Goal: Task Accomplishment & Management: Use online tool/utility

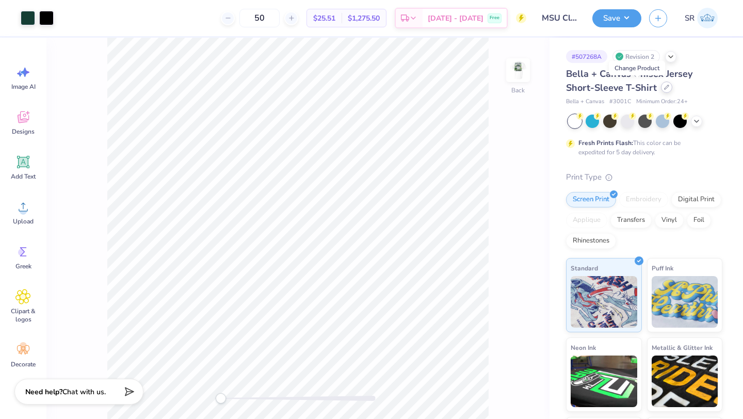
click at [661, 90] on div at bounding box center [666, 86] width 11 height 11
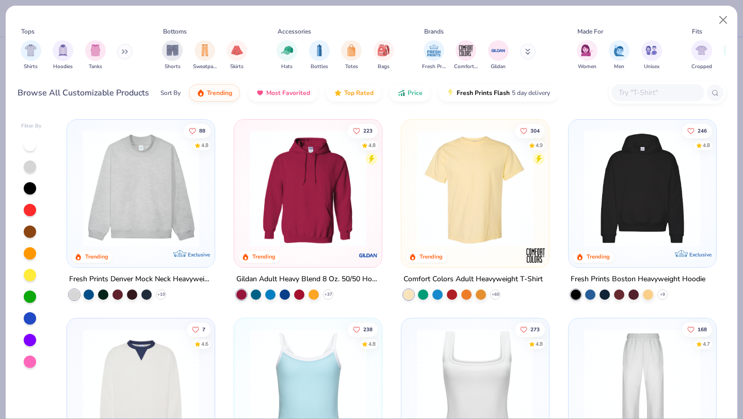
click at [626, 91] on input "text" at bounding box center [656, 93] width 79 height 12
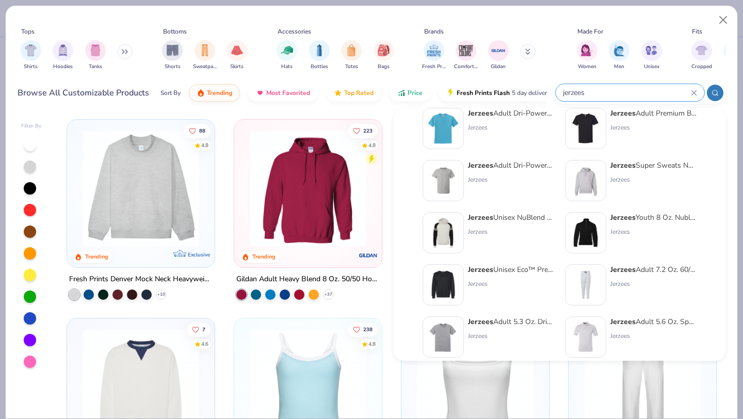
scroll to position [271, 0]
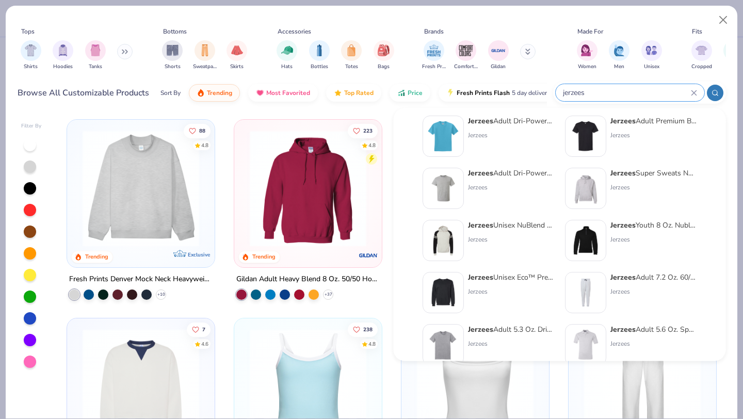
type input "jerzees"
click at [487, 288] on div "Jerzees" at bounding box center [511, 291] width 87 height 9
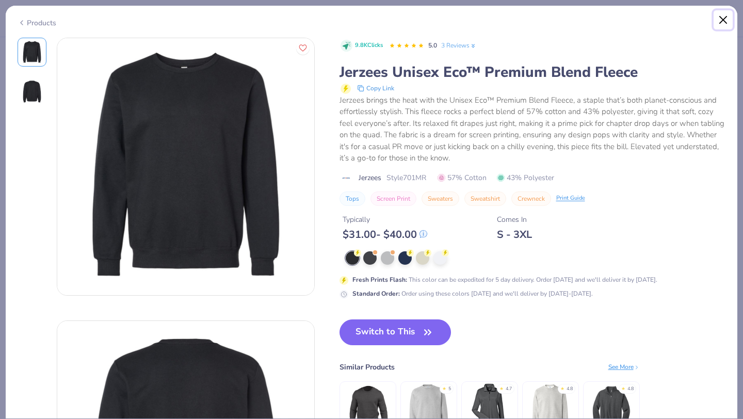
click at [723, 20] on button "Close" at bounding box center [723, 20] width 20 height 20
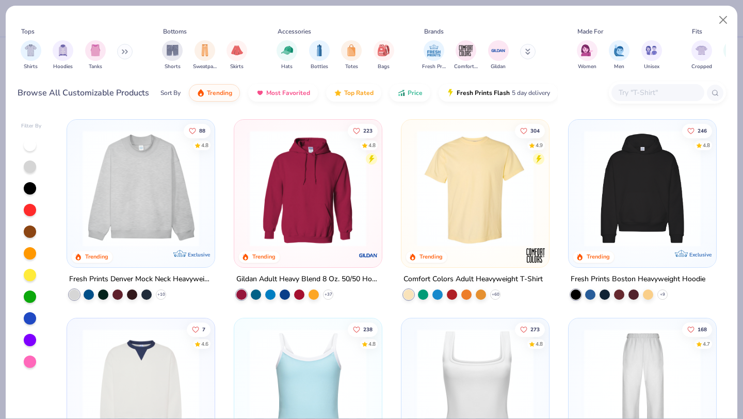
click at [649, 94] on input "text" at bounding box center [656, 93] width 79 height 12
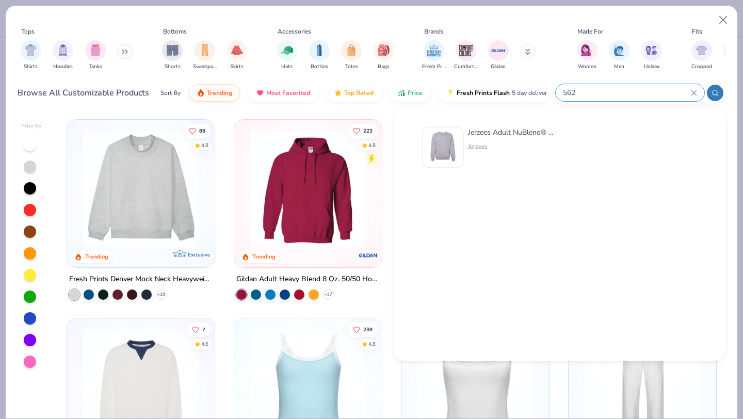
type input "562"
click at [468, 155] on div "Jerzees Adult NuBlend® Fleece Crew Jerzees" at bounding box center [511, 147] width 87 height 41
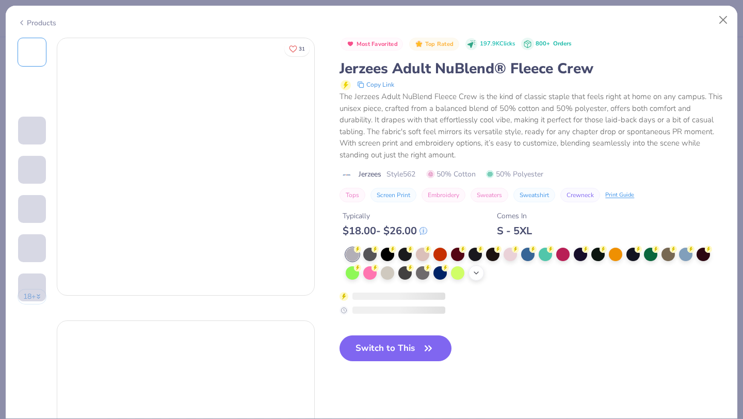
click at [477, 274] on icon at bounding box center [476, 273] width 8 height 8
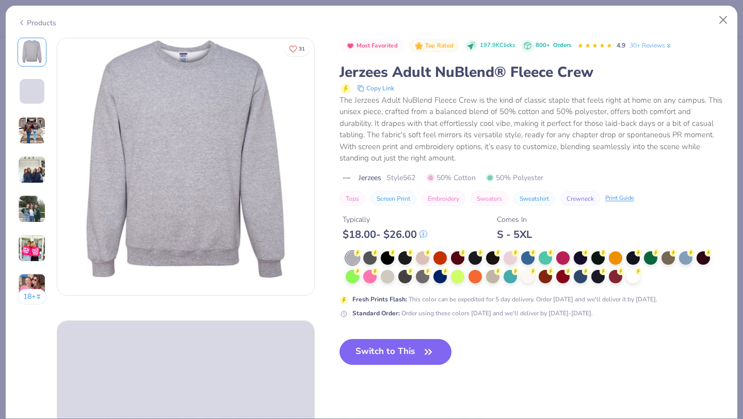
click at [477, 274] on div at bounding box center [474, 276] width 13 height 13
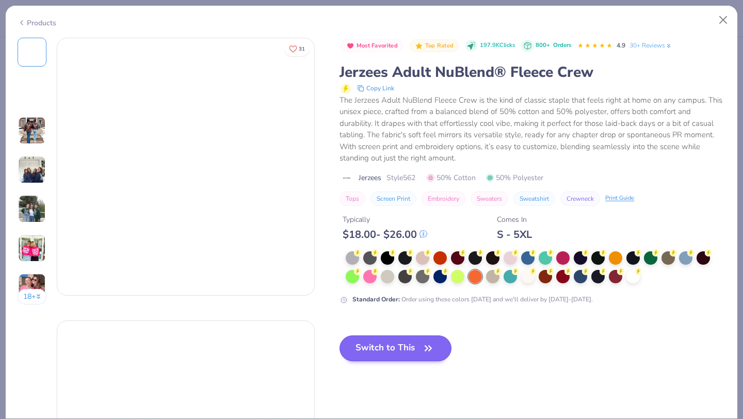
drag, startPoint x: 651, startPoint y: 275, endPoint x: 406, endPoint y: 355, distance: 257.8
click at [651, 275] on div at bounding box center [536, 267] width 380 height 33
click at [630, 278] on div at bounding box center [632, 276] width 13 height 13
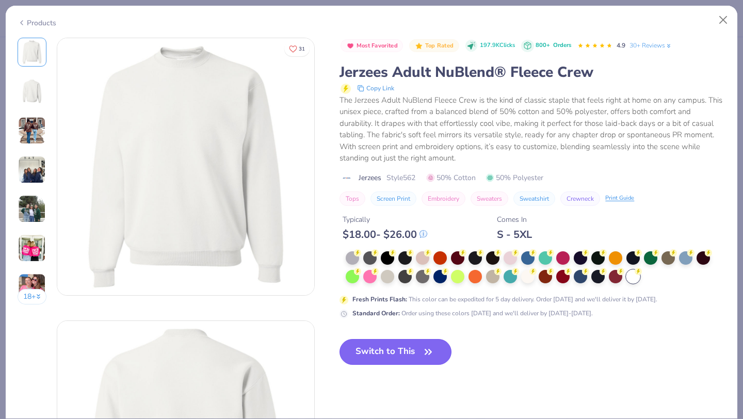
click at [402, 349] on button "Switch to This" at bounding box center [395, 352] width 112 height 26
click at [388, 359] on button "Switch to This" at bounding box center [395, 352] width 112 height 26
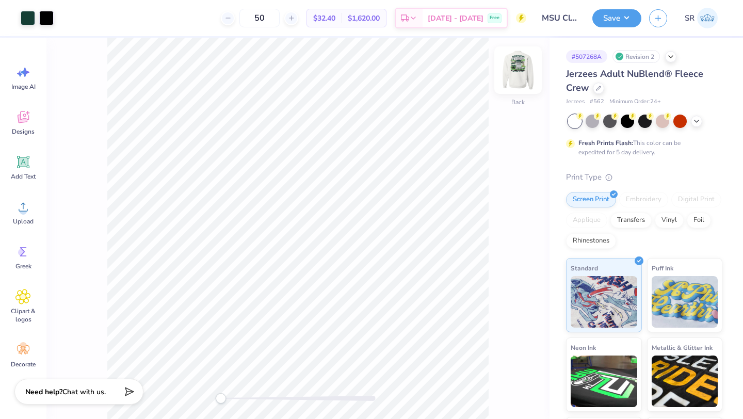
click at [520, 75] on img at bounding box center [517, 70] width 41 height 41
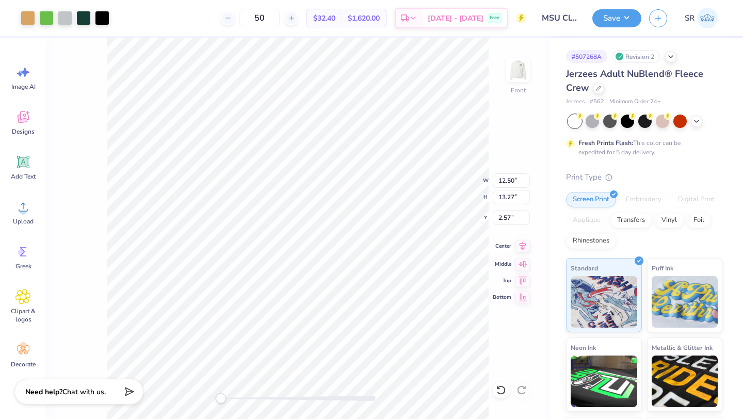
click at [519, 246] on icon at bounding box center [522, 246] width 14 height 12
click at [520, 72] on img at bounding box center [517, 70] width 41 height 41
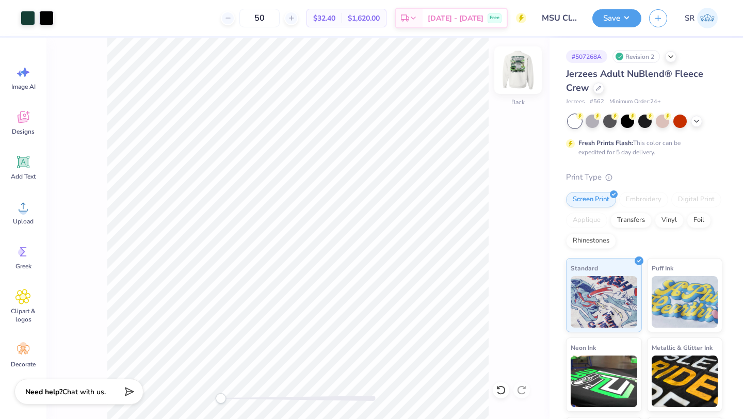
click at [514, 66] on img at bounding box center [517, 70] width 41 height 41
click at [520, 69] on img at bounding box center [517, 70] width 41 height 41
click at [615, 17] on button "Save" at bounding box center [616, 17] width 49 height 18
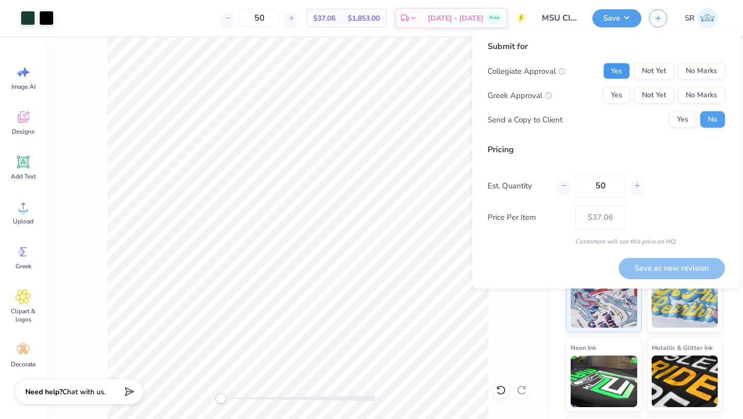
click at [611, 71] on button "Yes" at bounding box center [616, 71] width 27 height 17
click at [700, 93] on button "No Marks" at bounding box center [701, 95] width 47 height 17
click at [605, 187] on input "50" at bounding box center [600, 186] width 50 height 24
type input "5"
type input "0"
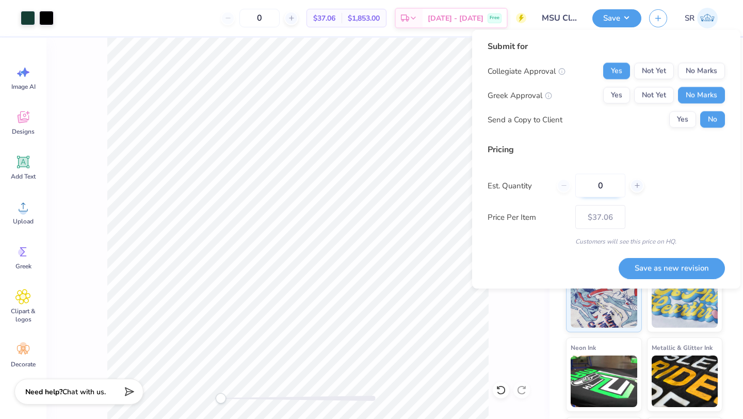
type input "04"
type input "4"
type input "040"
type input "40"
type input "$41.30"
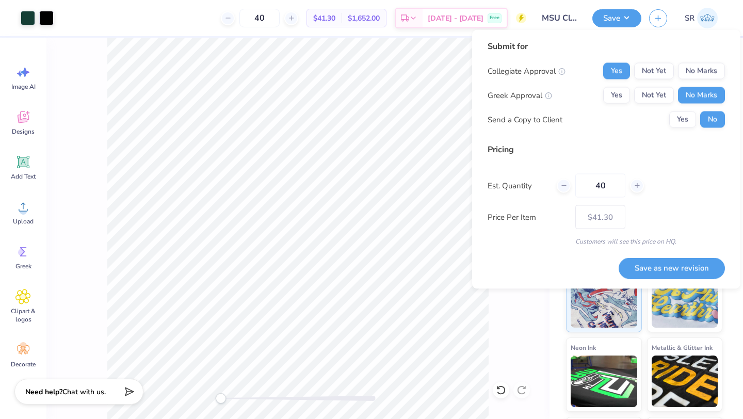
type input "40"
click at [676, 196] on div "Est. Quantity 40" at bounding box center [605, 186] width 237 height 24
click at [671, 271] on button "Save as new revision" at bounding box center [671, 267] width 106 height 21
type input "$41.30"
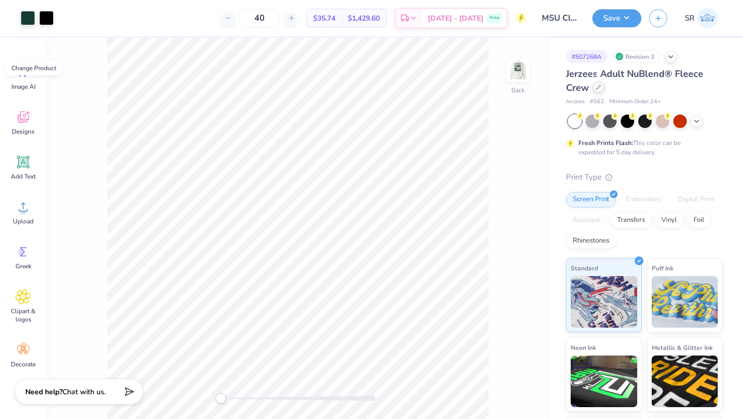
click at [601, 86] on div at bounding box center [598, 86] width 11 height 11
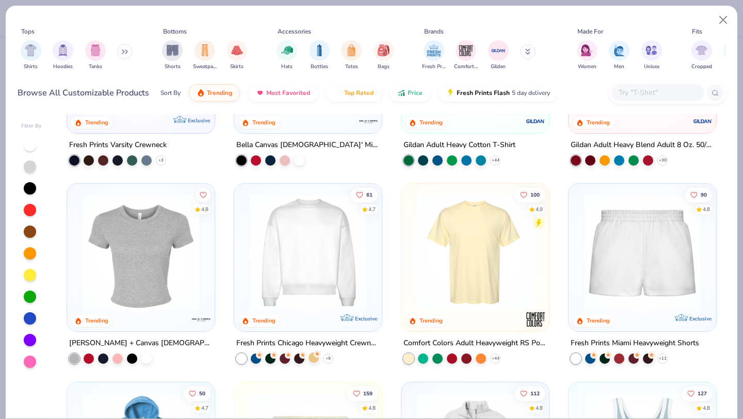
scroll to position [541, 0]
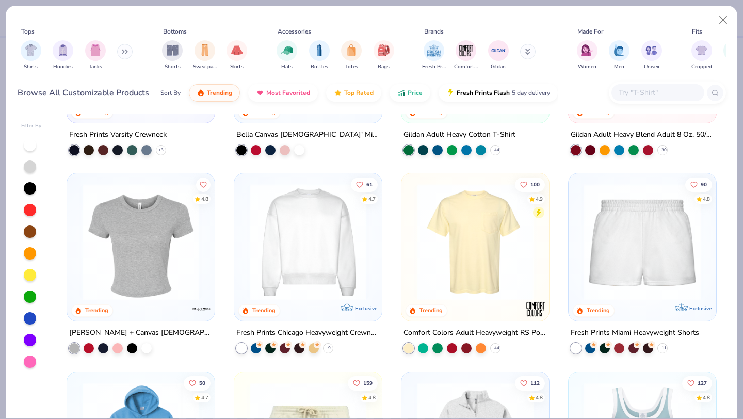
click at [313, 287] on img at bounding box center [307, 242] width 127 height 117
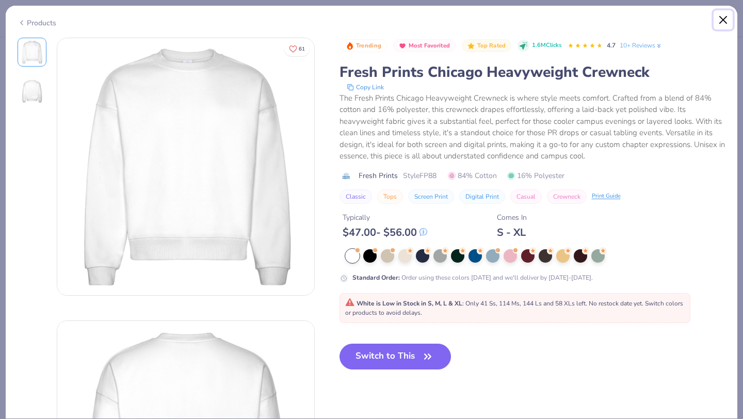
click at [722, 23] on button "Close" at bounding box center [723, 20] width 20 height 20
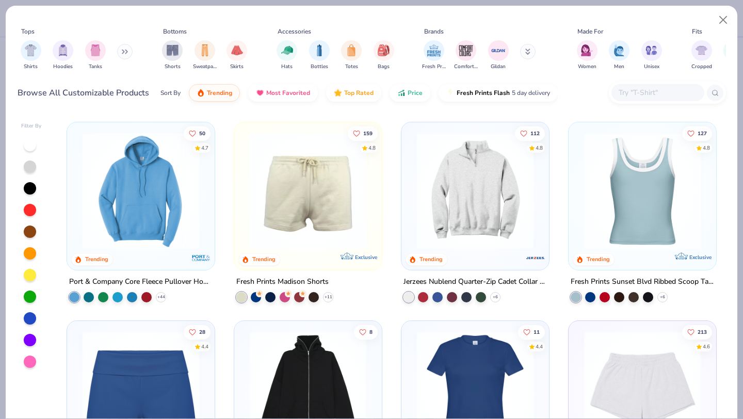
scroll to position [812, 0]
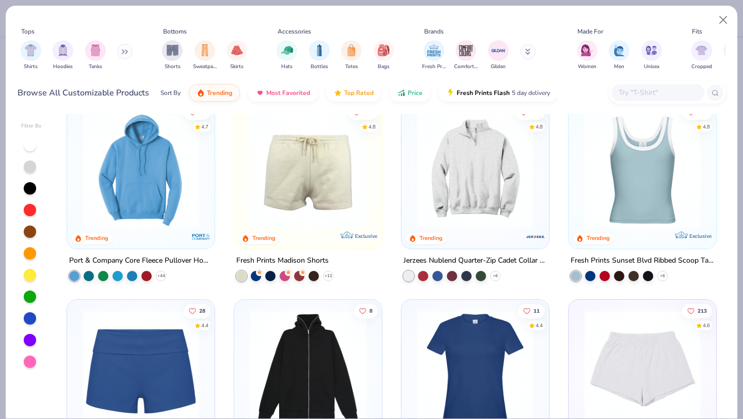
click at [488, 207] on img at bounding box center [475, 169] width 127 height 117
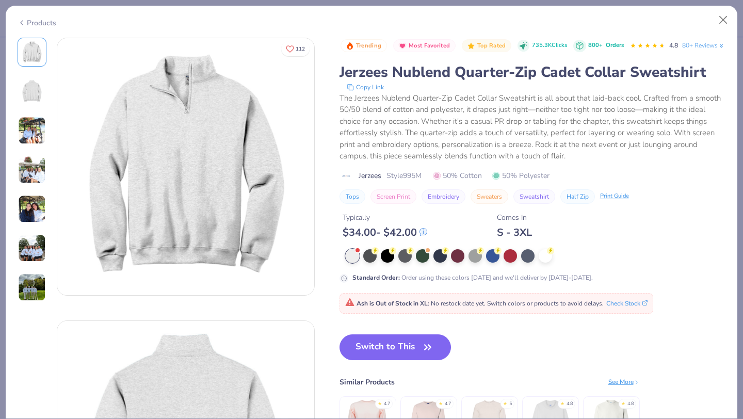
click at [545, 262] on div at bounding box center [544, 255] width 13 height 13
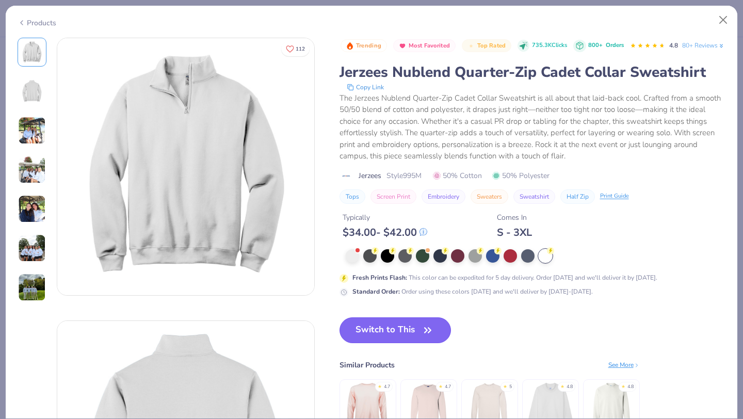
click at [405, 343] on button "Switch to This" at bounding box center [395, 330] width 112 height 26
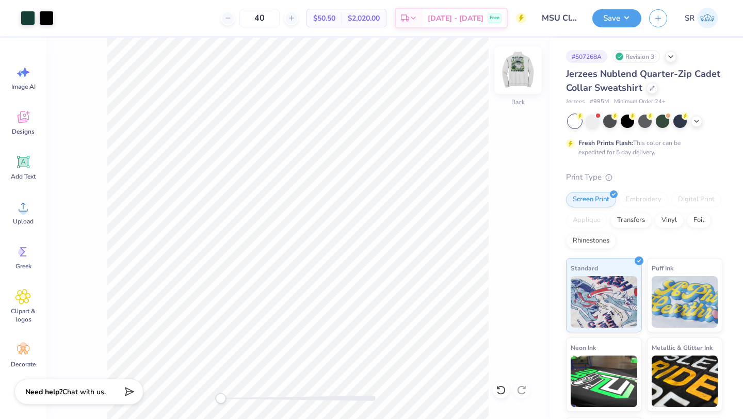
click at [519, 78] on img at bounding box center [517, 70] width 41 height 41
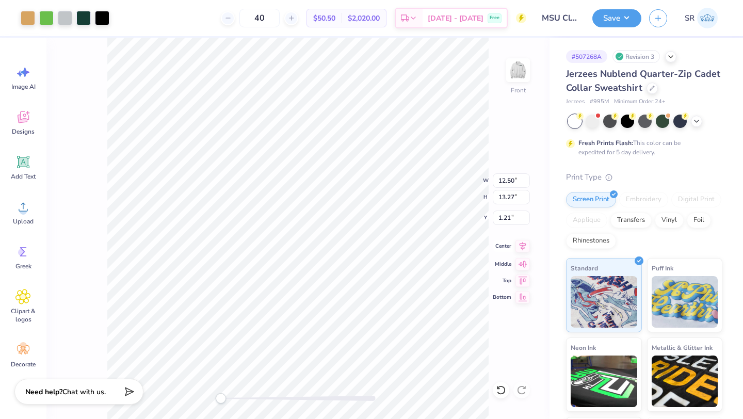
click at [525, 245] on icon at bounding box center [522, 246] width 14 height 12
click at [575, 119] on div at bounding box center [574, 120] width 13 height 13
click at [518, 74] on img at bounding box center [517, 70] width 41 height 41
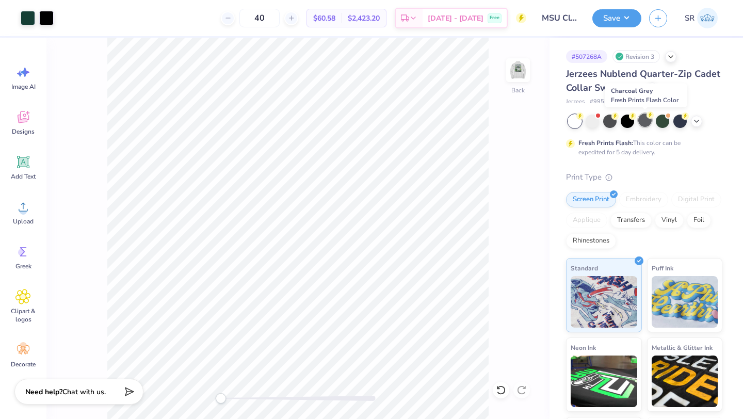
click at [640, 121] on div at bounding box center [644, 119] width 13 height 13
click at [521, 73] on img at bounding box center [517, 70] width 41 height 41
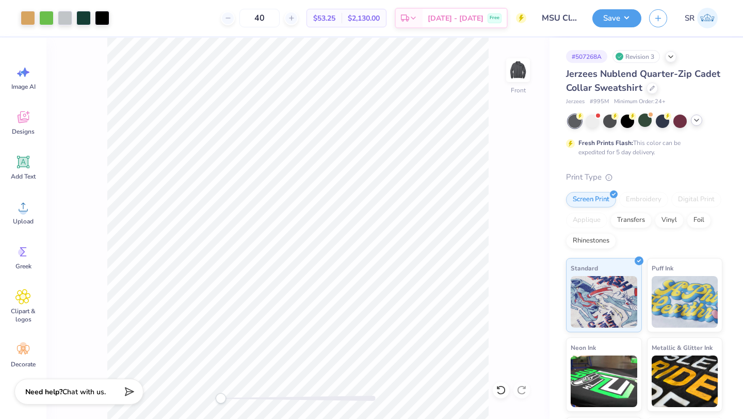
click at [695, 122] on icon at bounding box center [696, 120] width 8 height 8
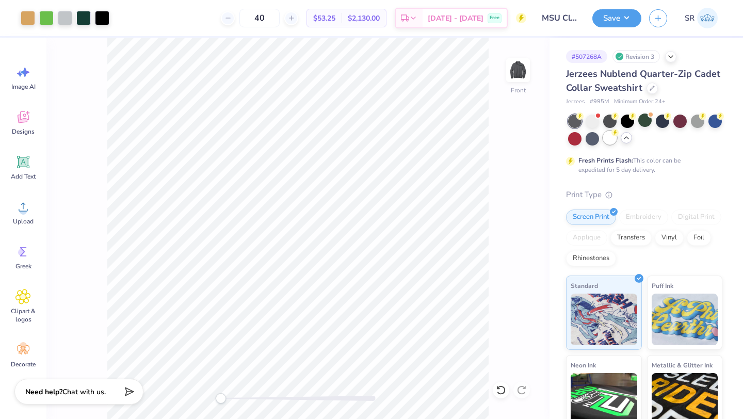
click at [607, 135] on div at bounding box center [609, 137] width 13 height 13
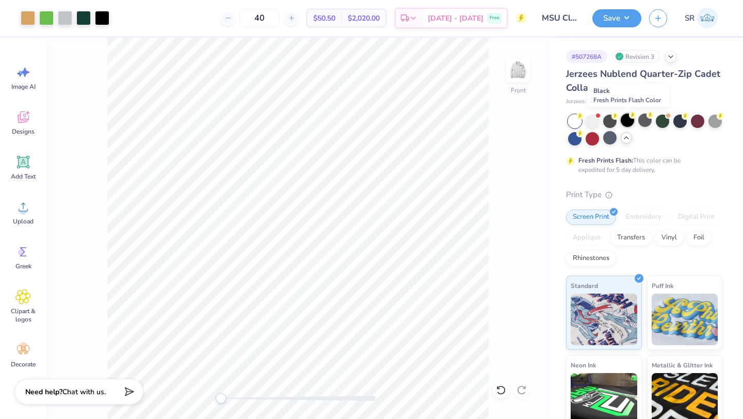
click at [630, 117] on circle at bounding box center [632, 114] width 7 height 7
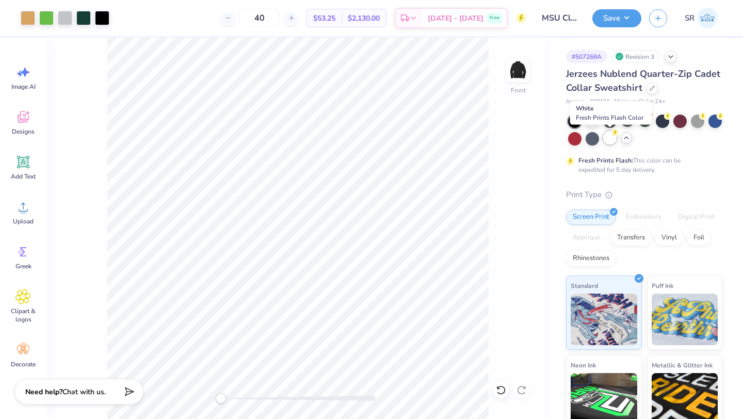
click at [608, 139] on div at bounding box center [609, 137] width 13 height 13
click at [609, 136] on div at bounding box center [609, 137] width 13 height 13
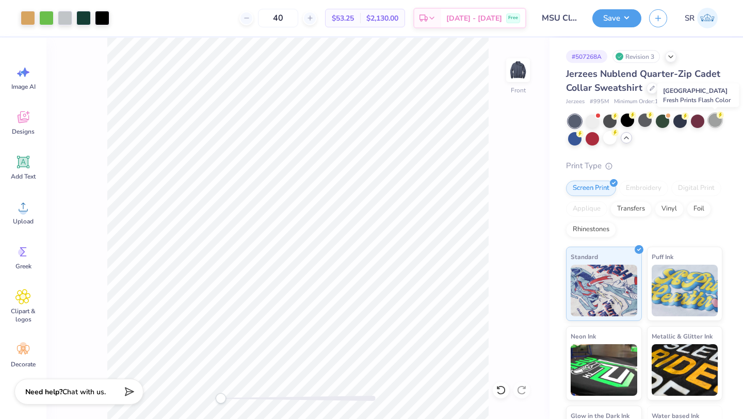
click at [715, 119] on div at bounding box center [714, 119] width 13 height 13
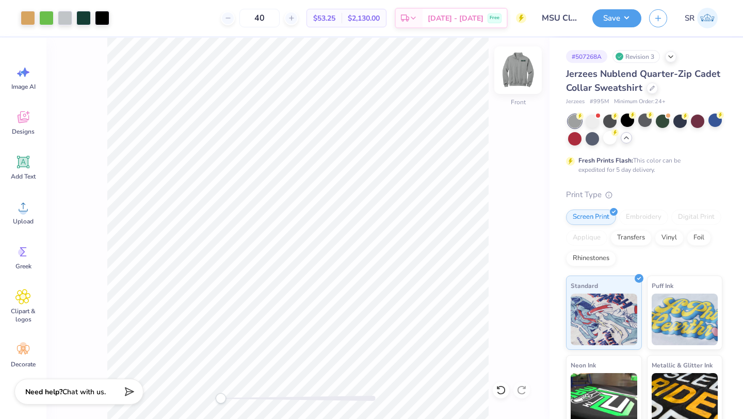
click at [521, 69] on img at bounding box center [517, 70] width 41 height 41
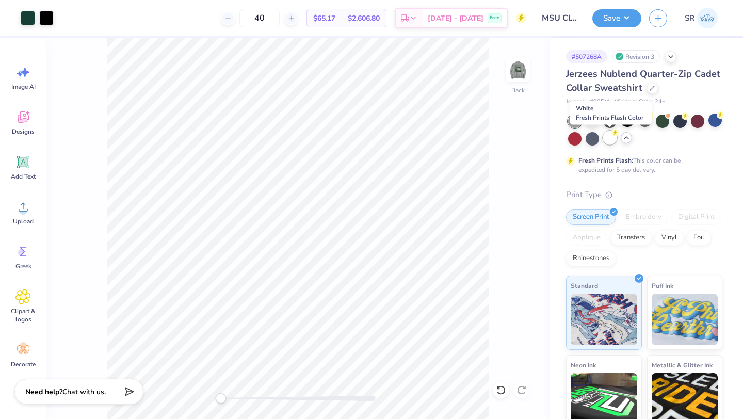
click at [610, 140] on div at bounding box center [609, 137] width 13 height 13
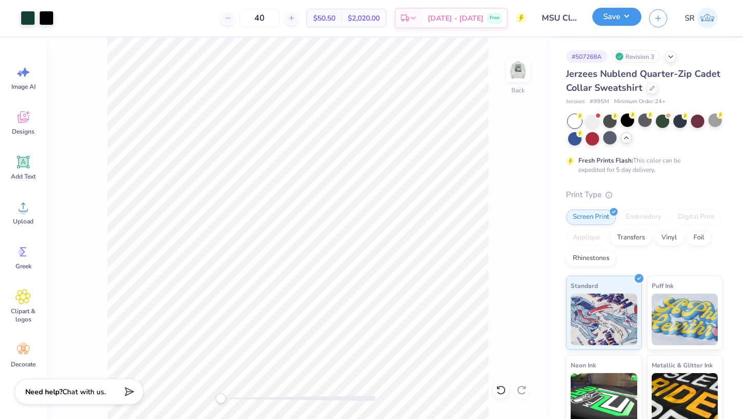
click at [610, 13] on button "Save" at bounding box center [616, 17] width 49 height 18
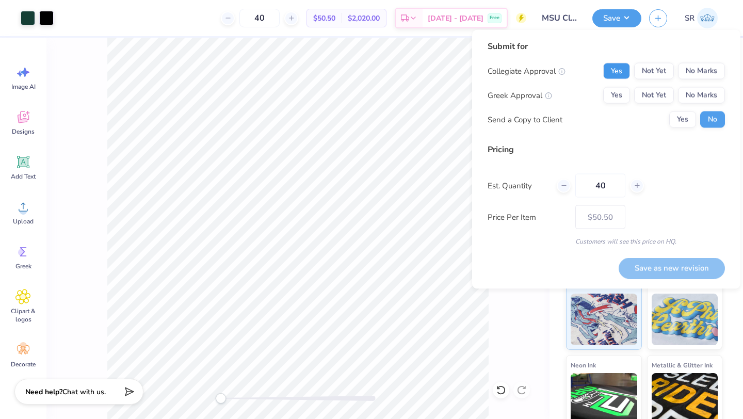
click at [623, 72] on button "Yes" at bounding box center [616, 71] width 27 height 17
click at [702, 95] on button "No Marks" at bounding box center [701, 95] width 47 height 17
click at [609, 185] on input "40" at bounding box center [600, 186] width 50 height 24
type input "4"
type input "0"
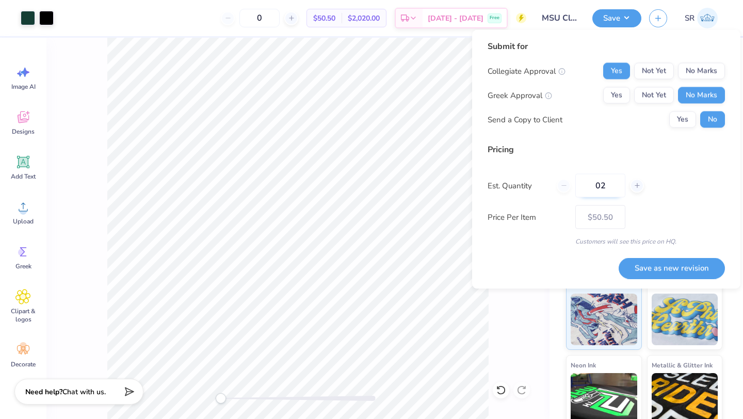
type input "025"
type input "25"
type input "$55.37"
type input "25"
click at [688, 203] on div "Pricing Est. Quantity 25 Price Per Item $55.37 Customers will see this price on…" at bounding box center [605, 194] width 237 height 103
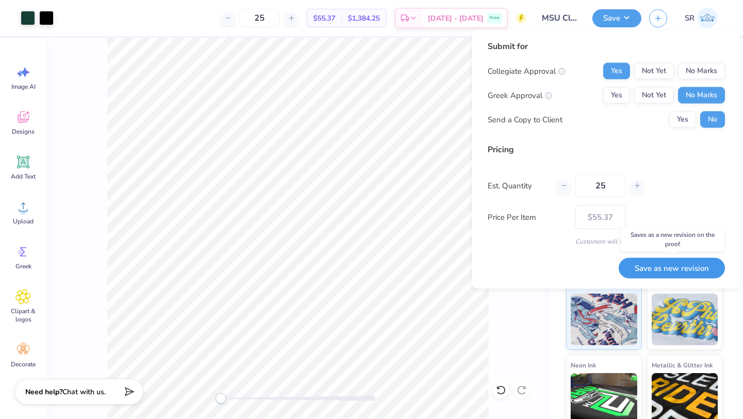
click at [673, 267] on button "Save as new revision" at bounding box center [671, 267] width 106 height 21
type input "$55.37"
